Goal: Check status: Check status

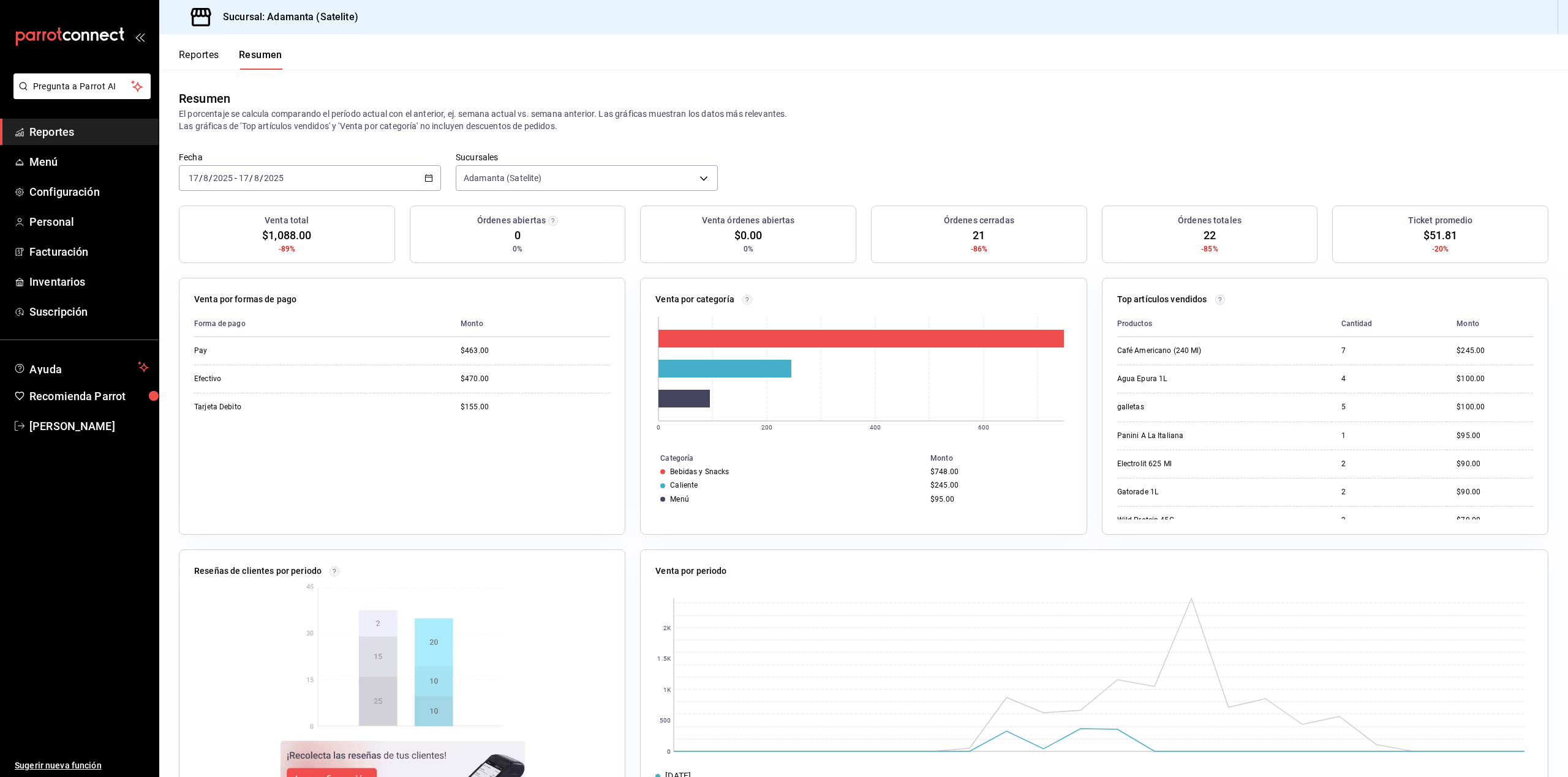
scroll to position [49, 0]
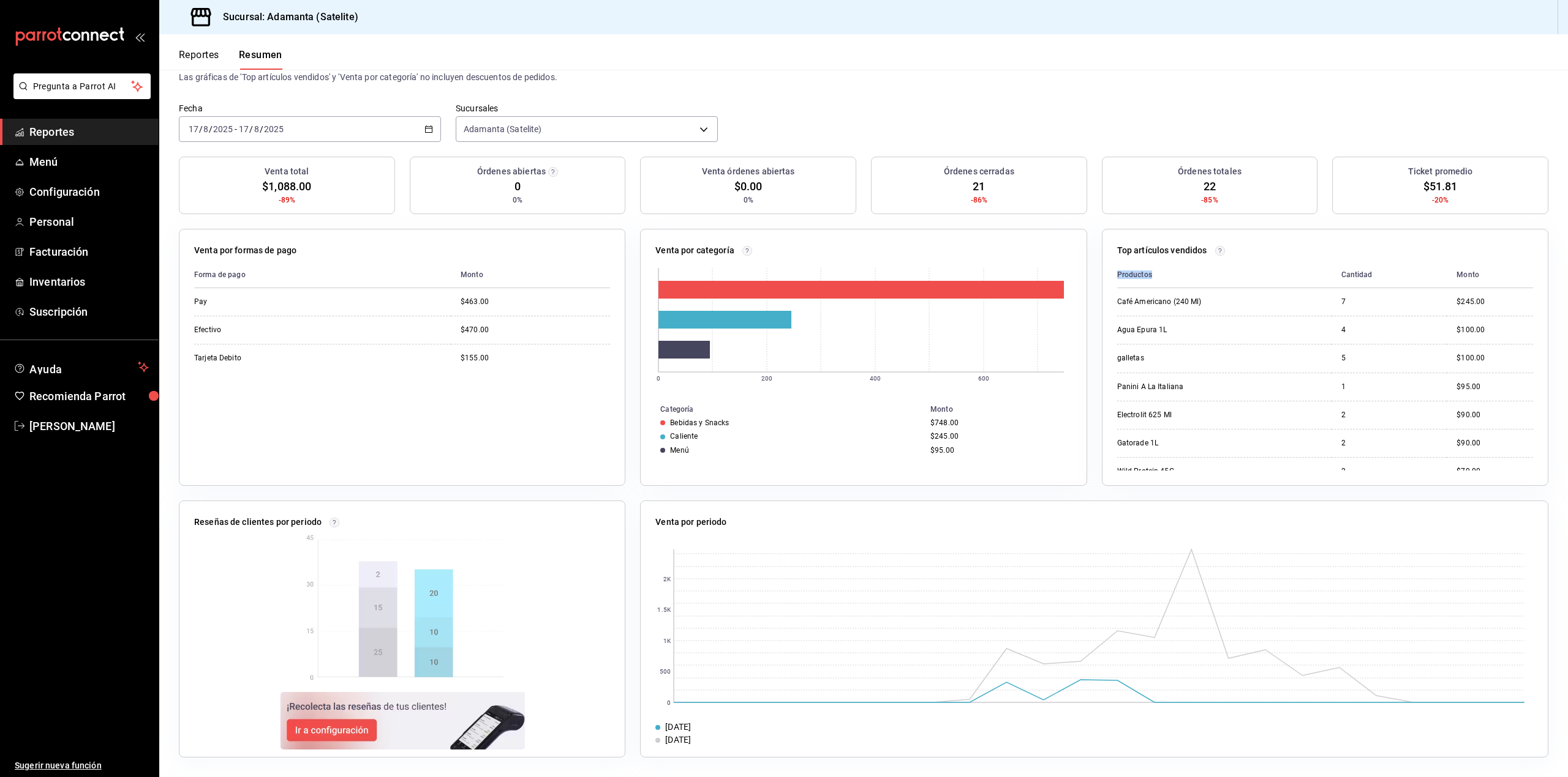
drag, startPoint x: 1152, startPoint y: 280, endPoint x: 1108, endPoint y: 279, distance: 44.0
click at [1117, 279] on th "Productos" at bounding box center [1224, 275] width 215 height 26
click at [197, 55] on button "Reportes" at bounding box center [199, 59] width 40 height 21
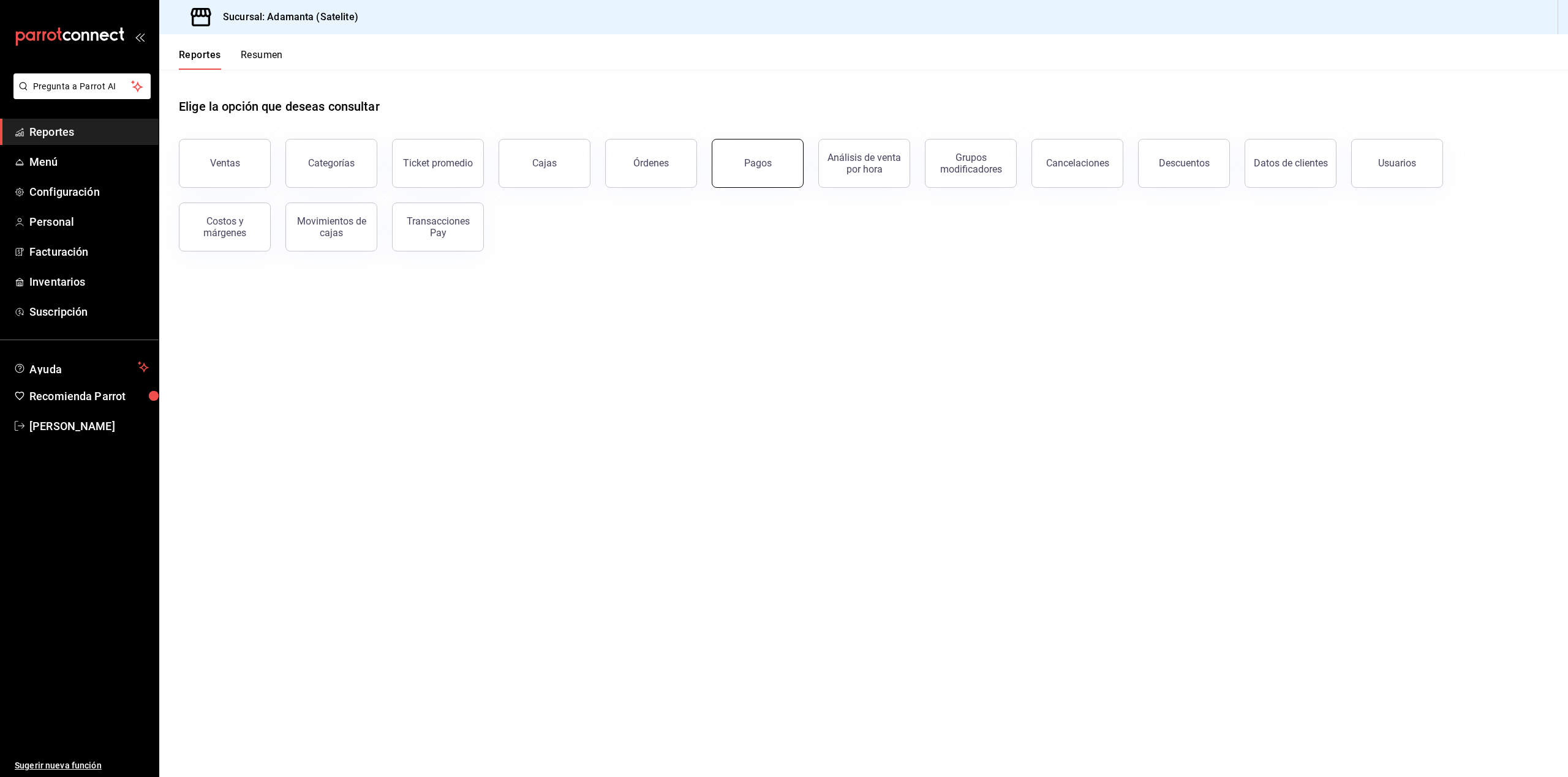
click at [757, 167] on div "Pagos" at bounding box center [757, 163] width 28 height 12
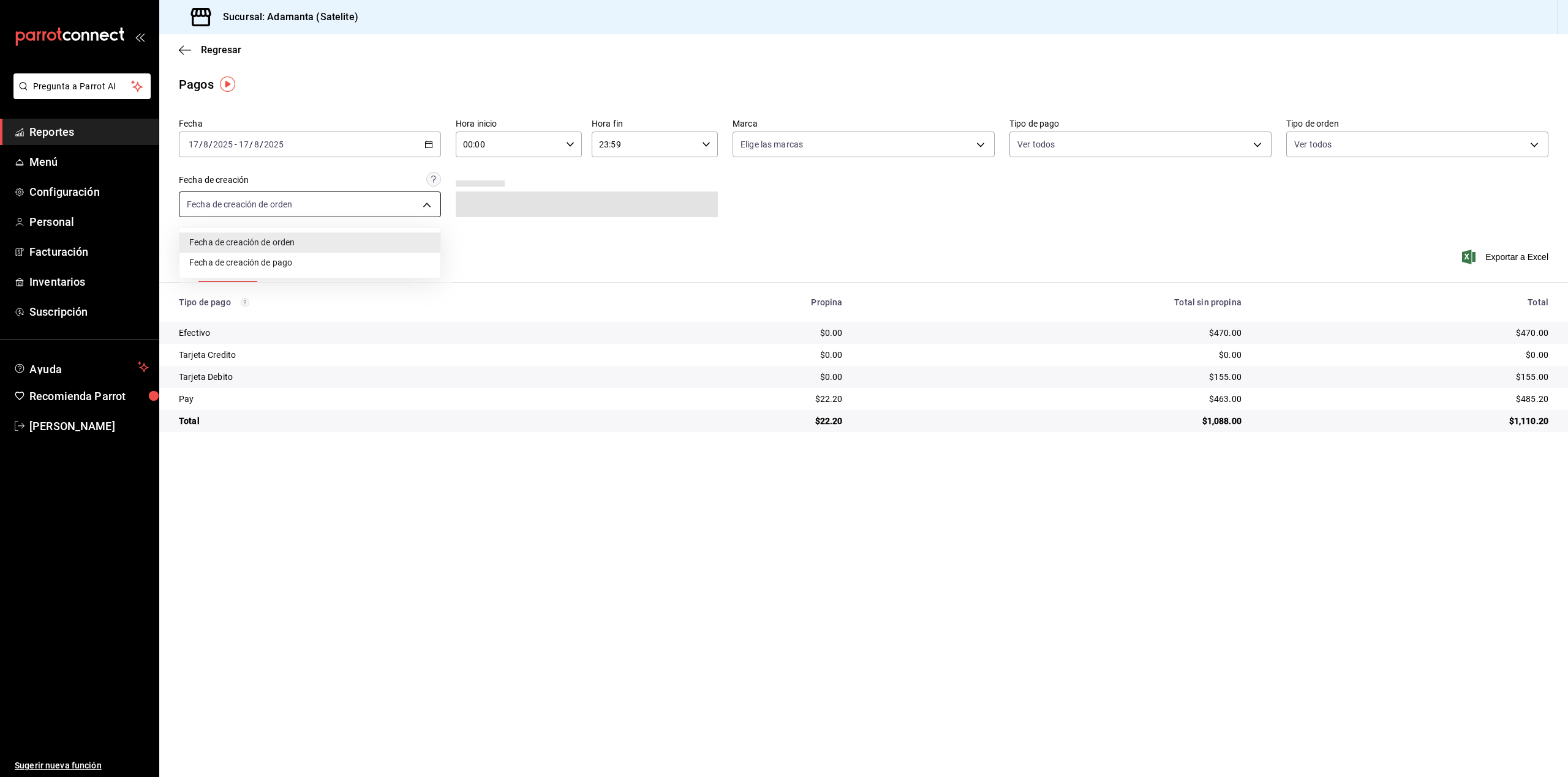
click at [397, 201] on body "Pregunta a Parrot AI Reportes Menú Configuración Personal Facturación Inventari…" at bounding box center [784, 388] width 1568 height 777
click at [397, 201] on div at bounding box center [784, 388] width 1568 height 777
click at [76, 130] on span "Reportes" at bounding box center [89, 132] width 119 height 17
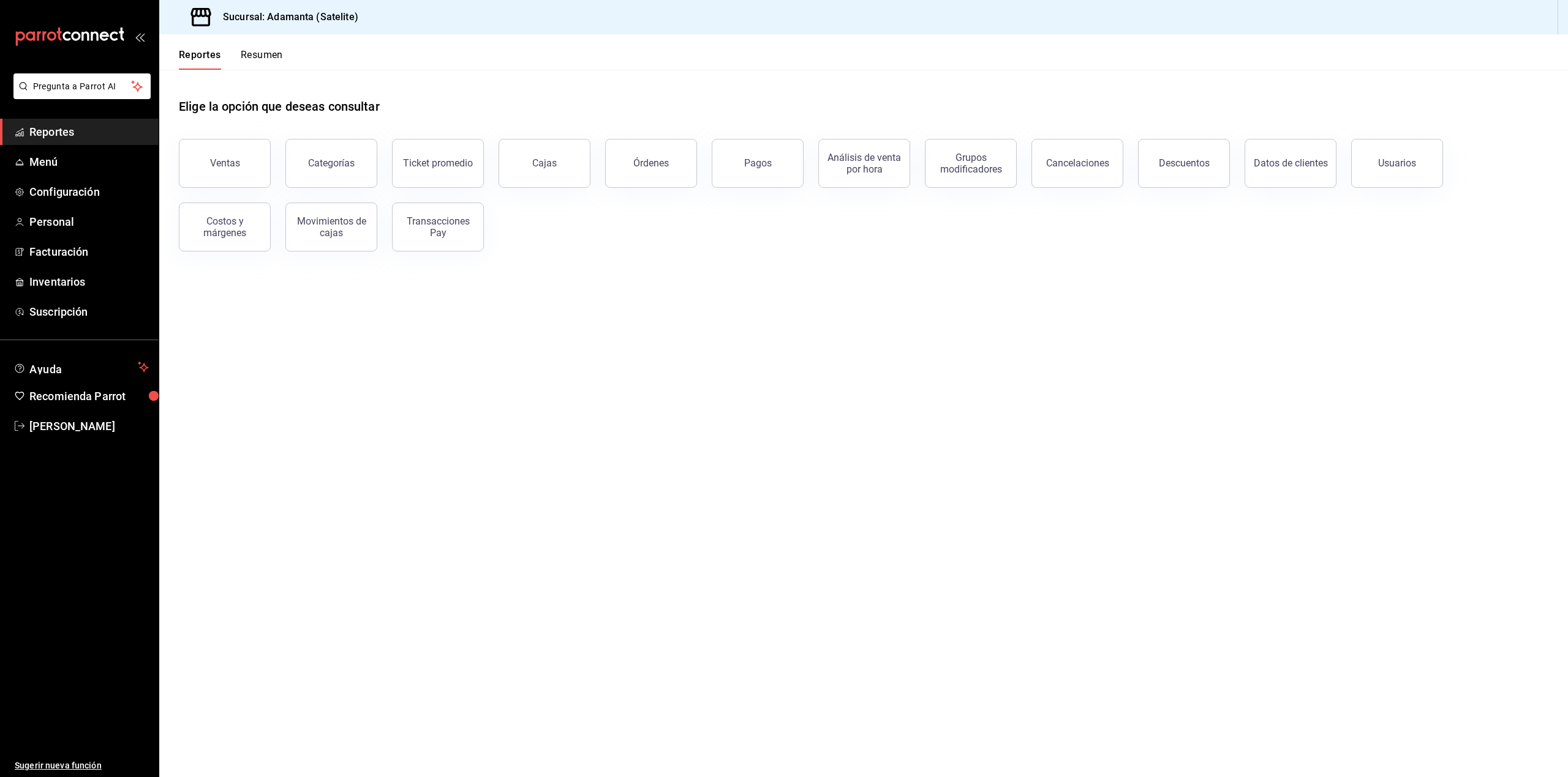
click at [475, 240] on button "Transacciones Pay" at bounding box center [437, 227] width 92 height 49
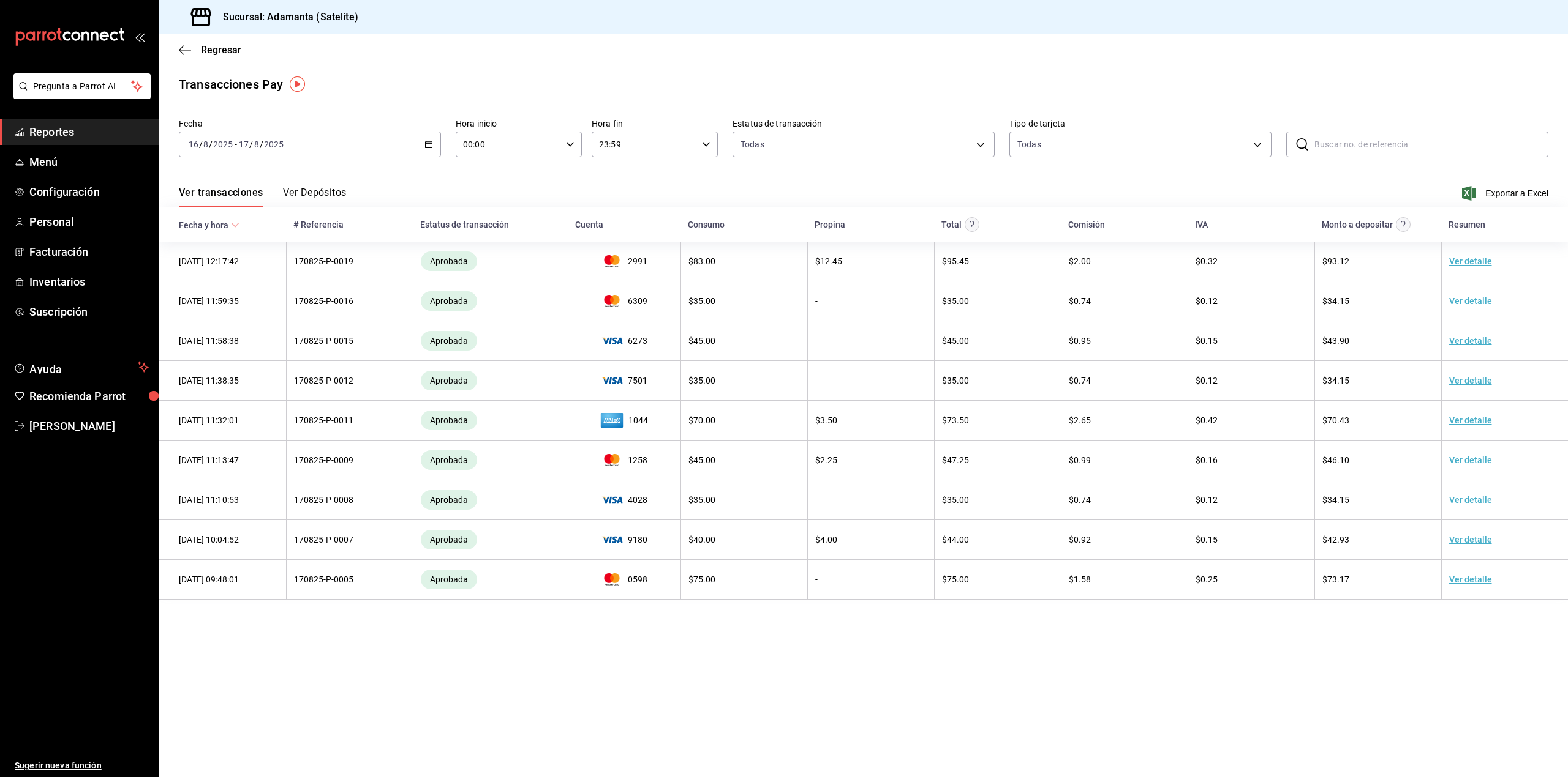
click at [422, 139] on div "2025-08-16 16 / 8 / 2025 - 2025-08-17 17 / 8 / 2025" at bounding box center [310, 145] width 262 height 26
click at [233, 314] on span "Rango de fechas" at bounding box center [236, 319] width 95 height 13
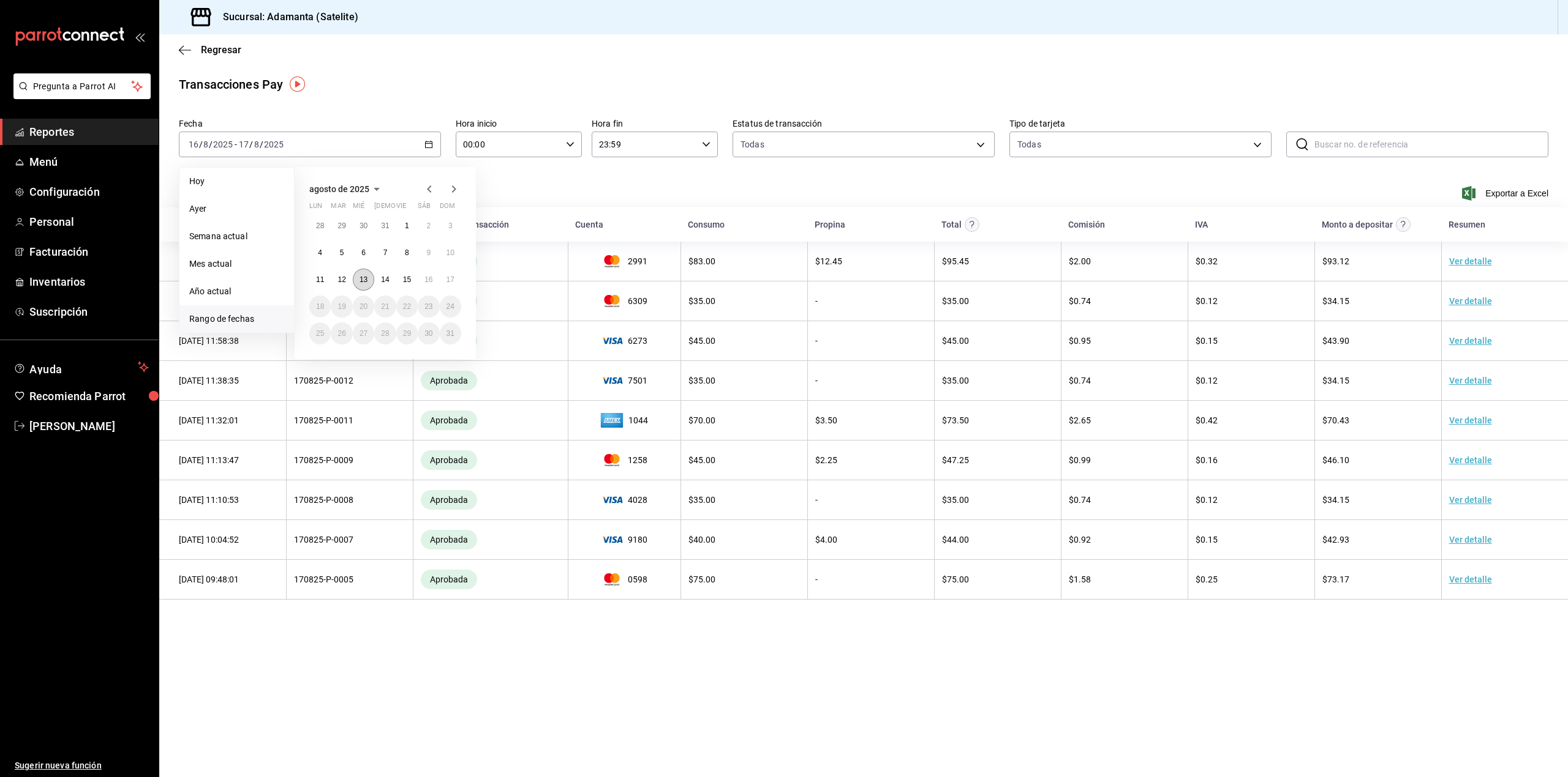
click at [366, 278] on abbr "13" at bounding box center [363, 280] width 8 height 8
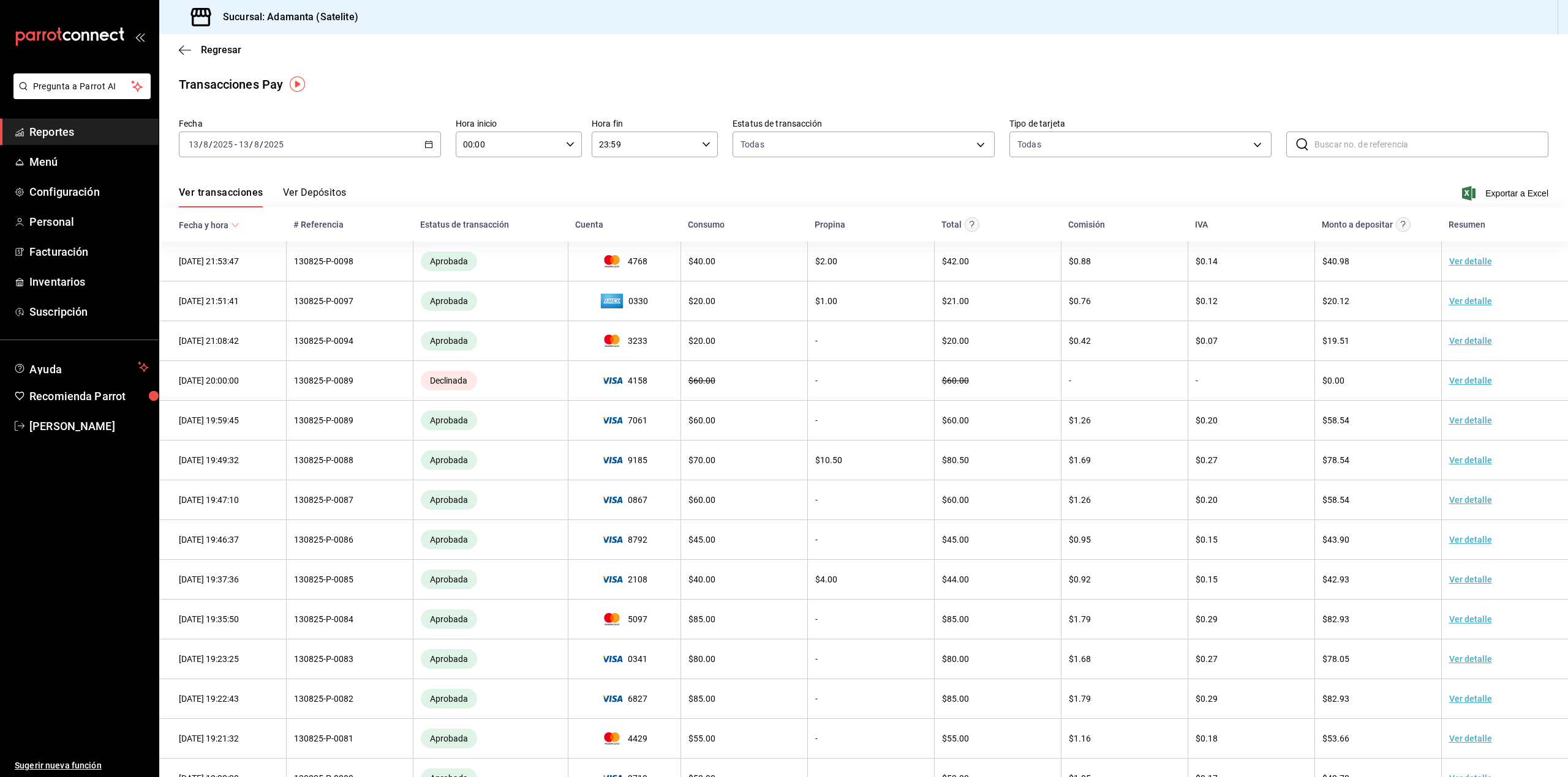
click at [194, 56] on div "Regresar" at bounding box center [863, 50] width 1408 height 31
click at [194, 37] on div "Regresar" at bounding box center [863, 50] width 1408 height 31
click at [199, 45] on span "Regresar" at bounding box center [210, 50] width 62 height 12
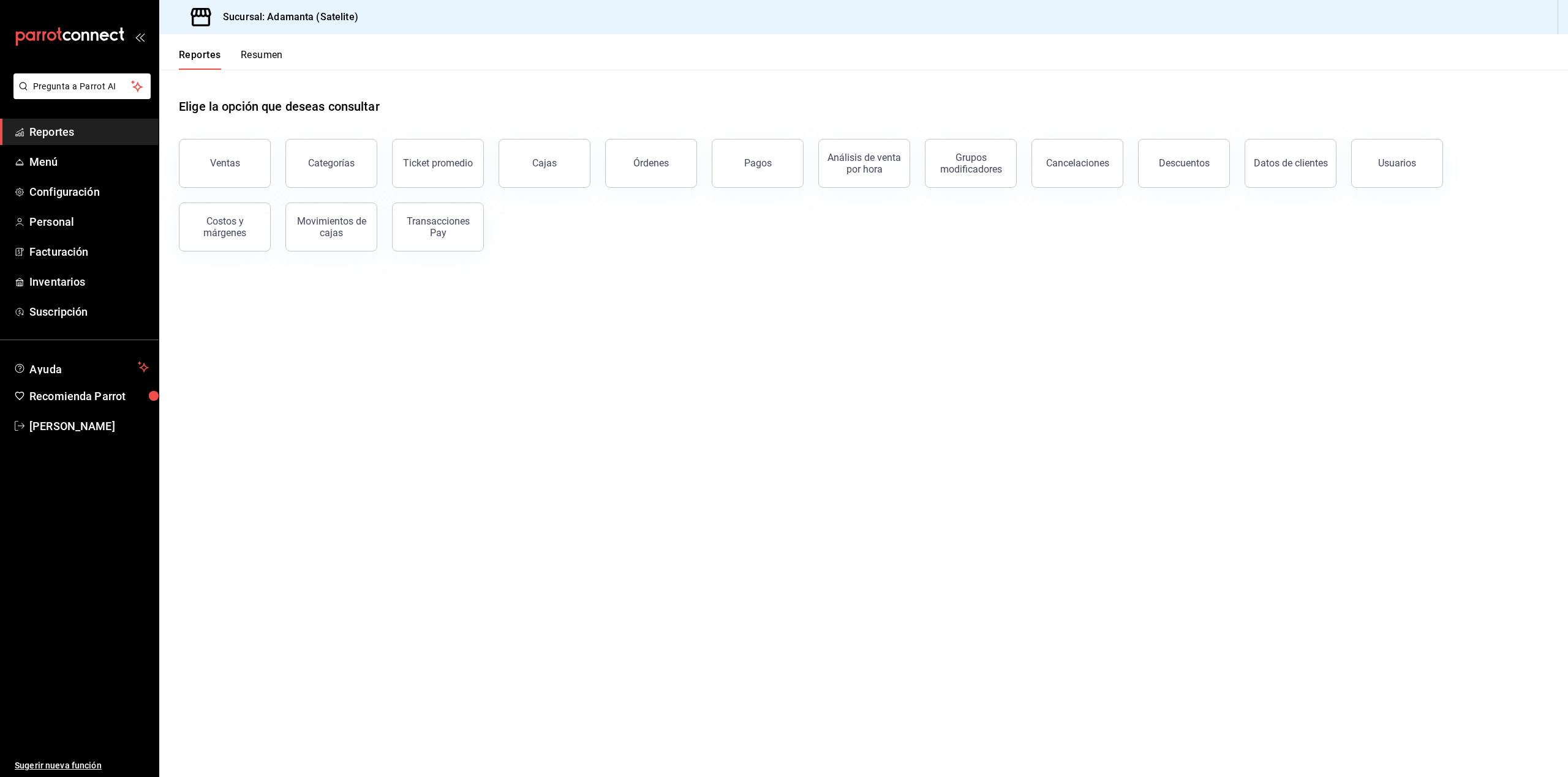
click at [247, 64] on button "Resumen" at bounding box center [262, 59] width 42 height 21
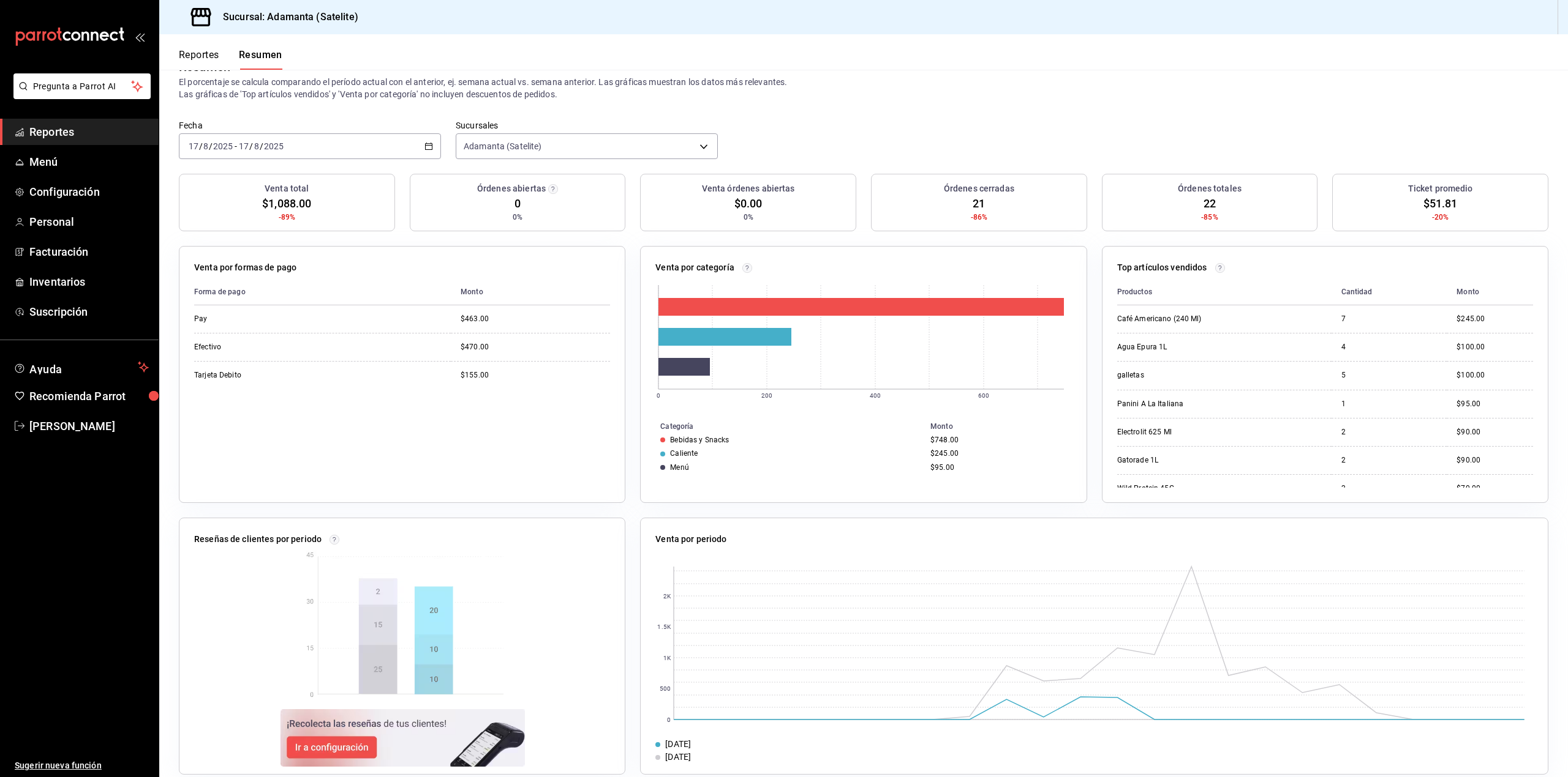
scroll to position [49, 0]
